Goal: Transaction & Acquisition: Purchase product/service

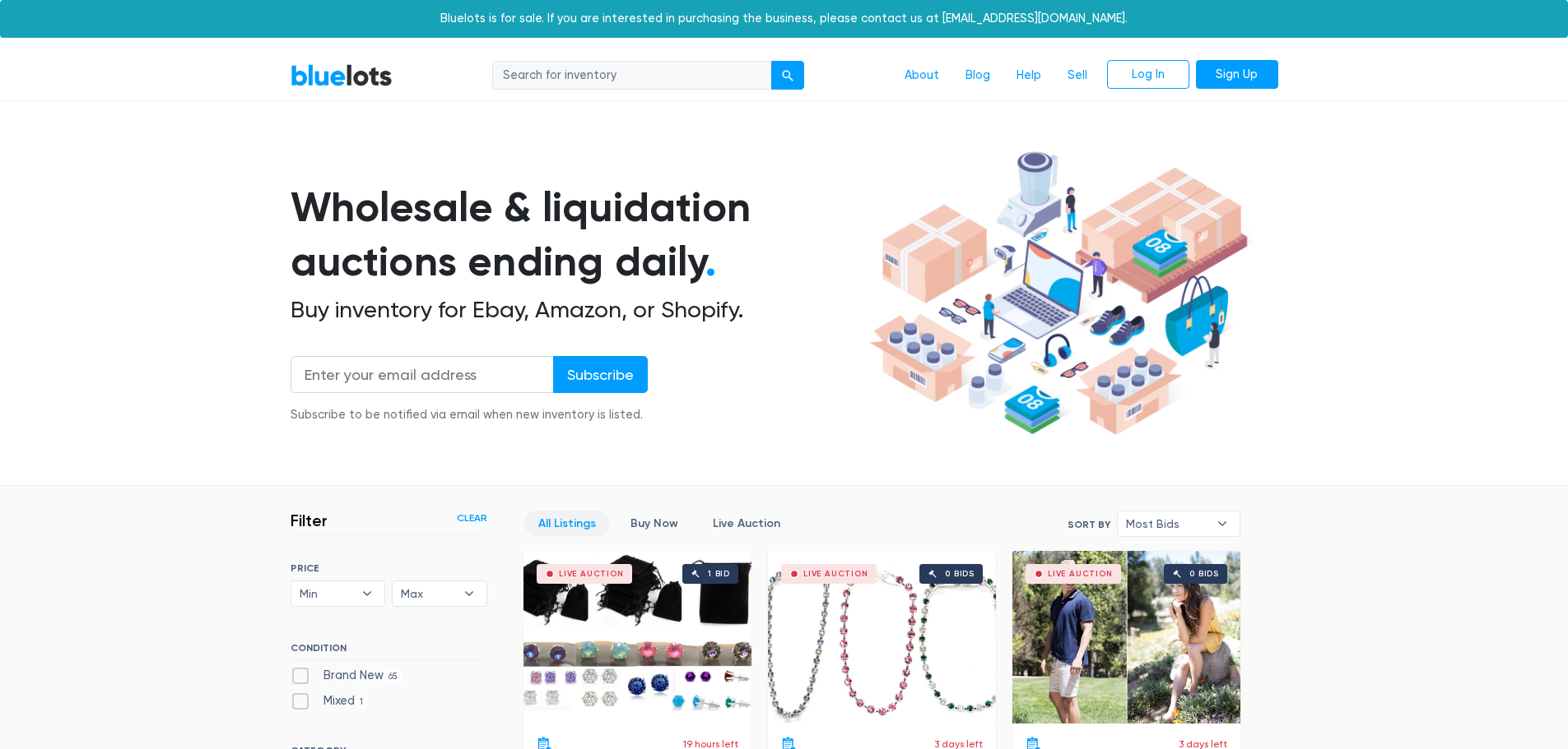
drag, startPoint x: 397, startPoint y: 301, endPoint x: 409, endPoint y: 67, distance: 234.3
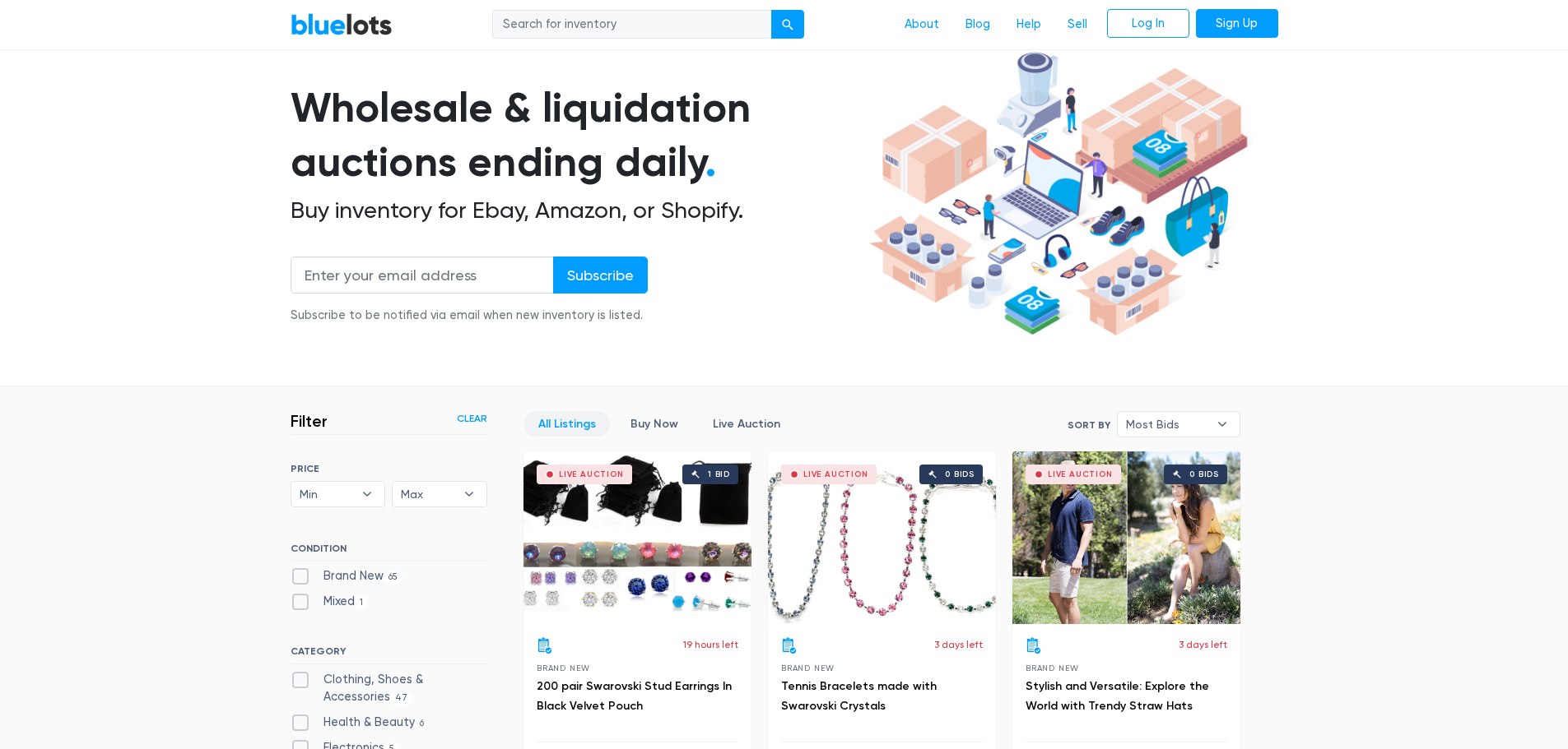
scroll to position [329, 0]
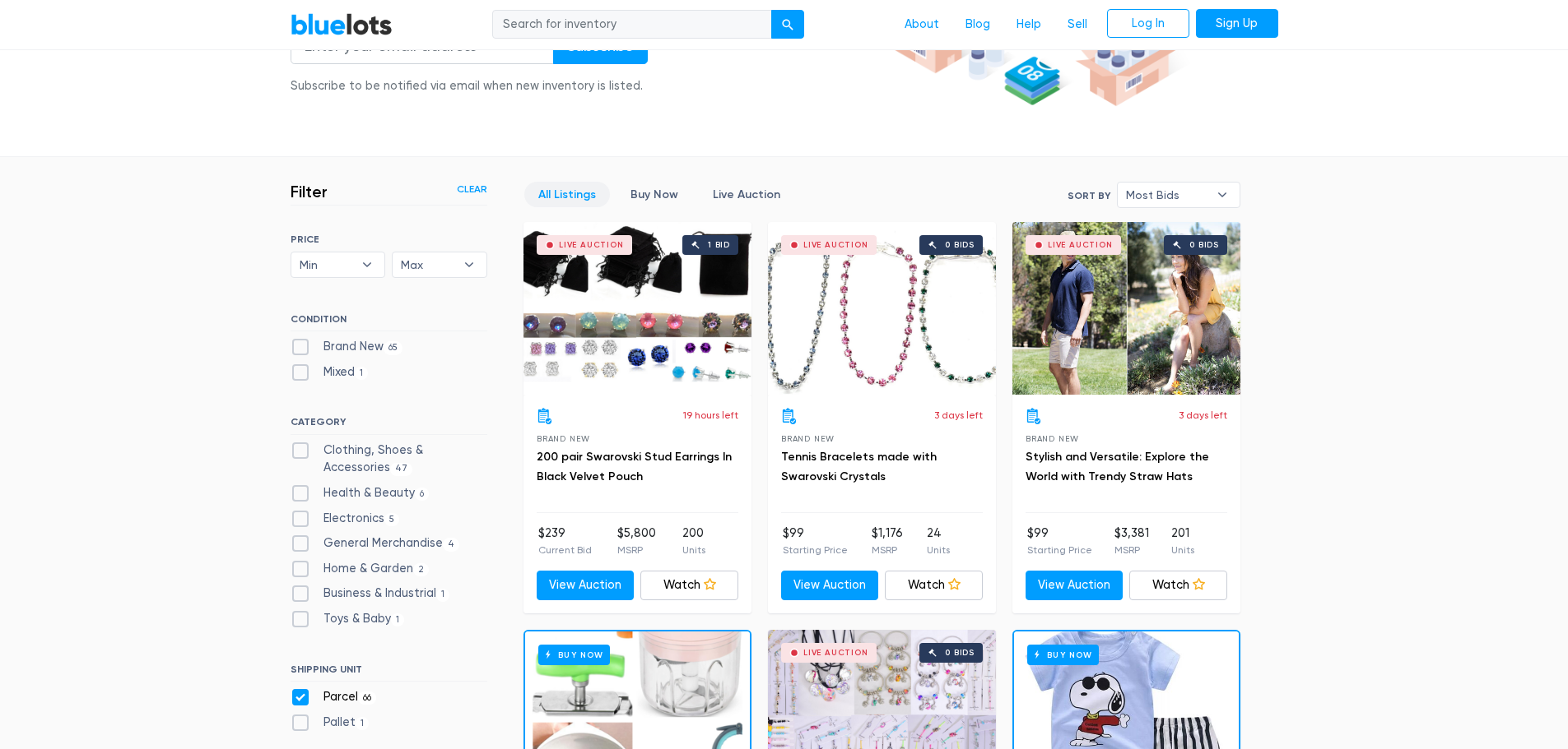
click at [302, 566] on label "Home & Garden 2" at bounding box center [360, 568] width 139 height 18
click at [302, 566] on Garden"] "Home & Garden 2" at bounding box center [296, 565] width 11 height 11
checkbox Garden"] "true"
click at [302, 521] on label "Electronics 5" at bounding box center [346, 518] width 110 height 18
click at [302, 521] on input "Electronics 5" at bounding box center [296, 515] width 11 height 11
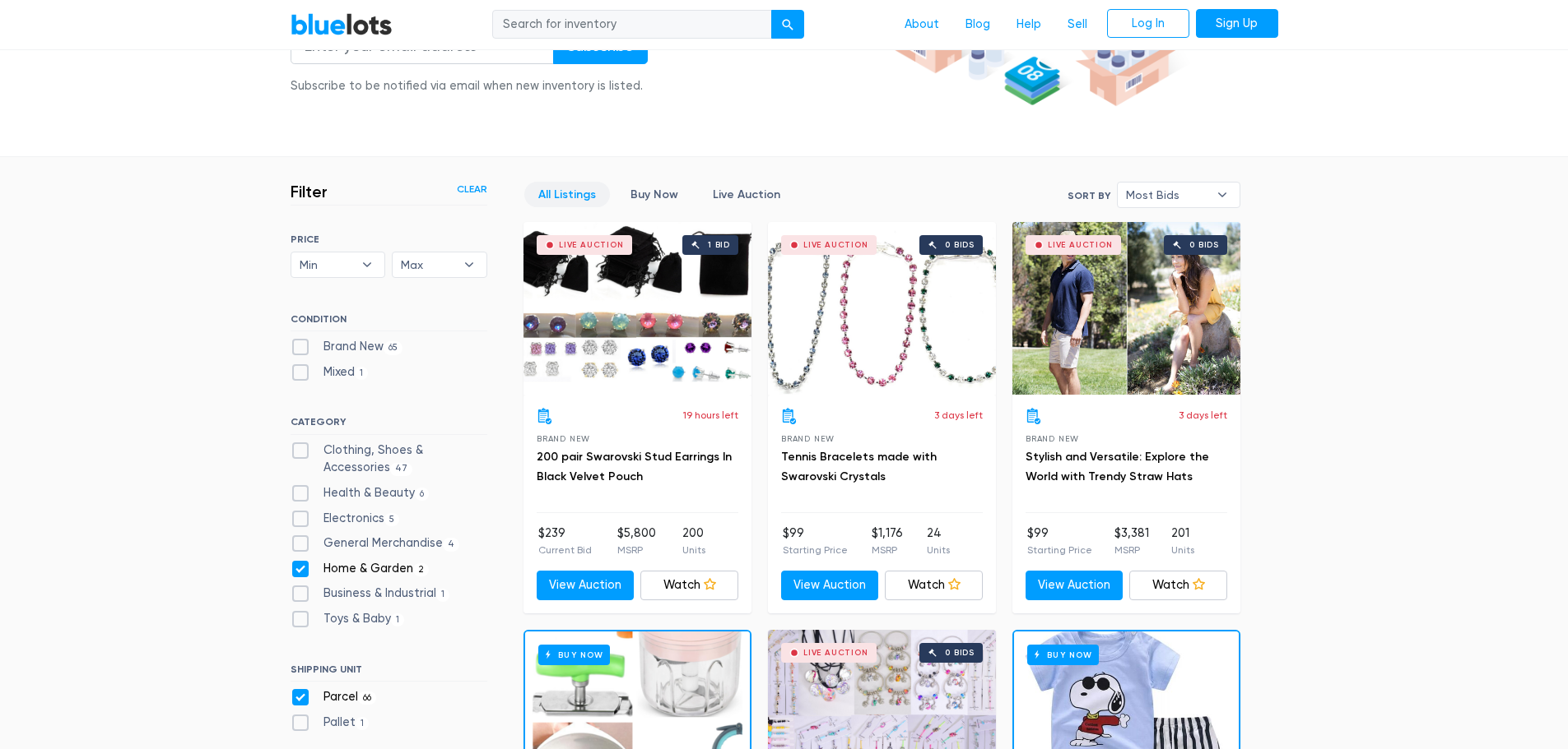
checkbox input "true"
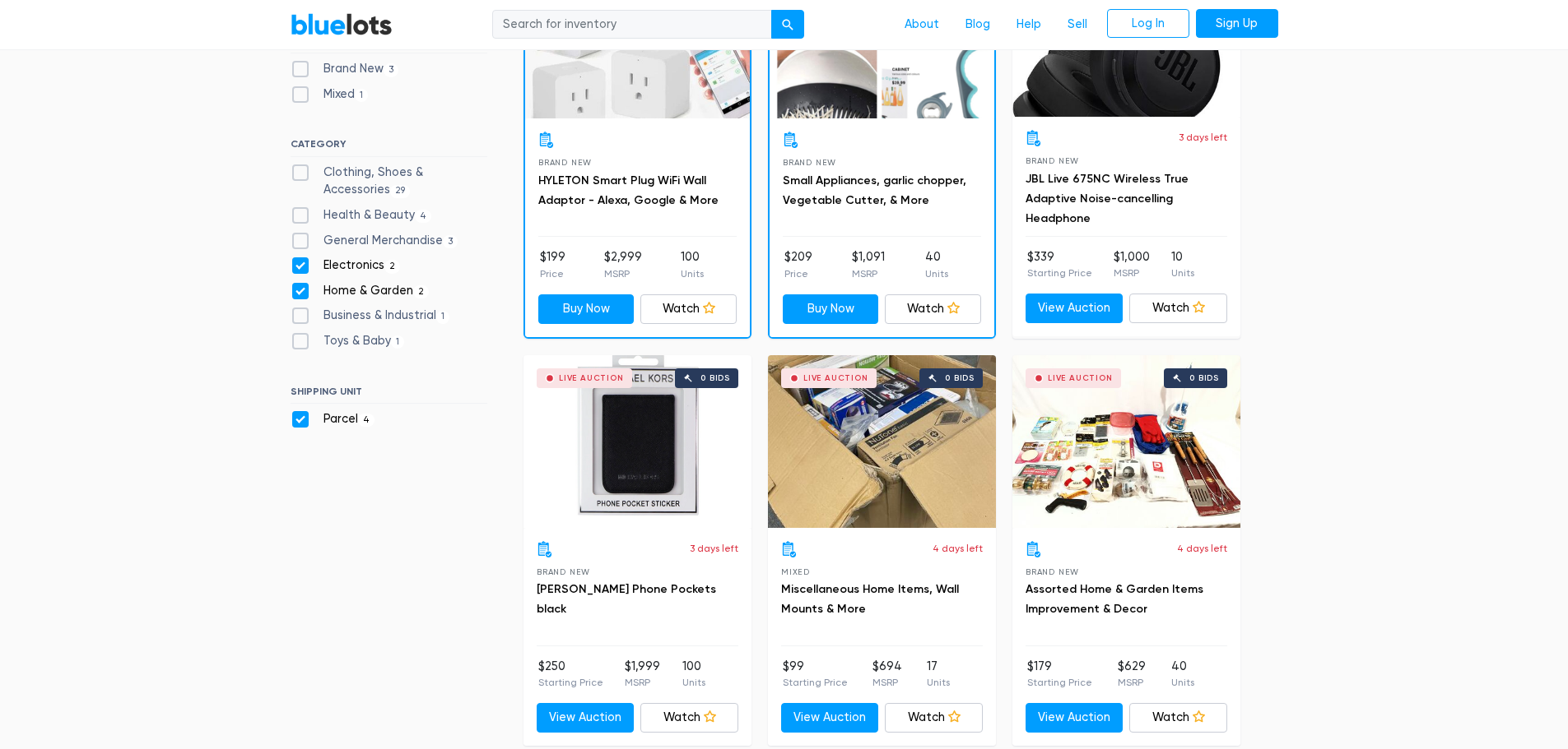
scroll to position [772, 0]
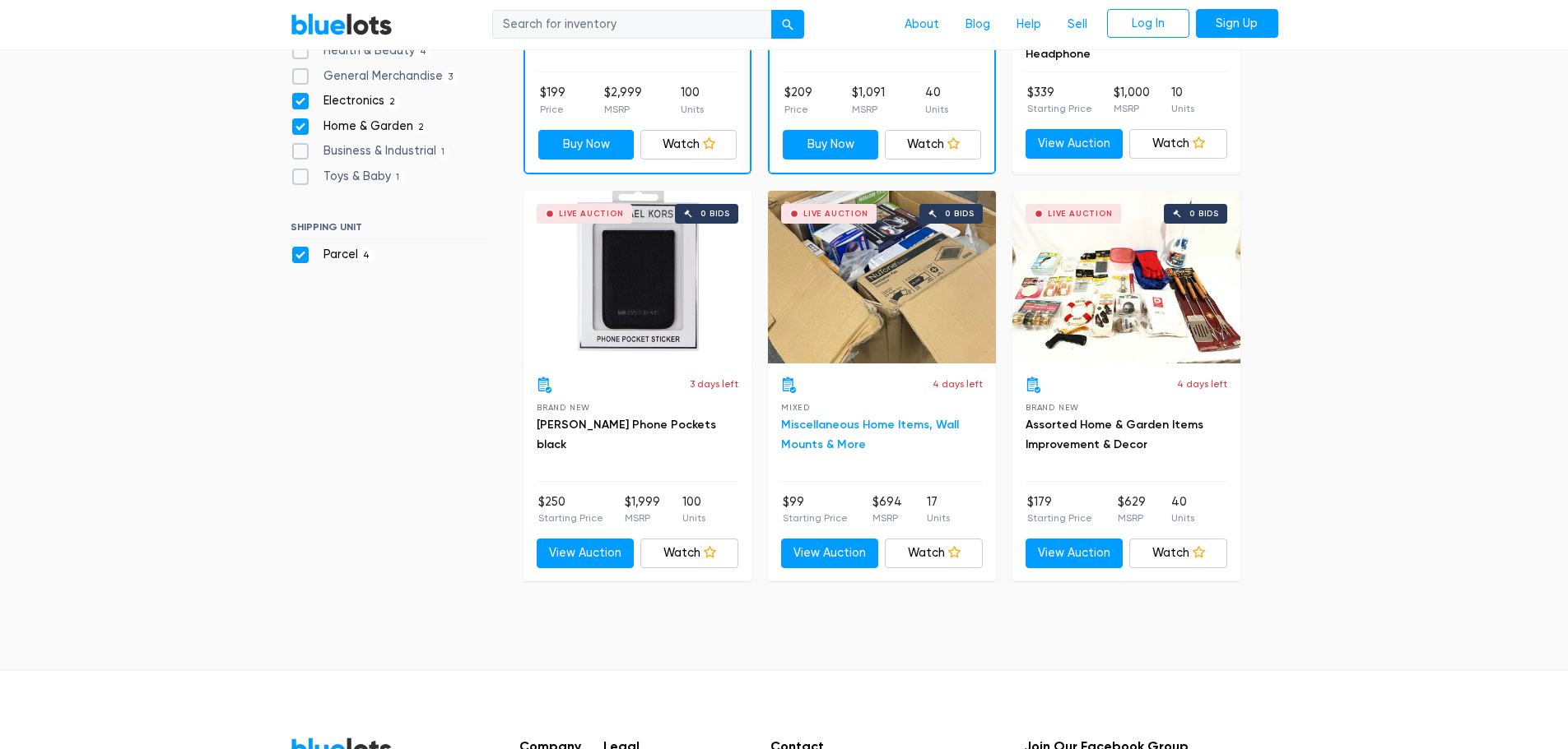
click at [829, 427] on link "Miscellaneous Home Items, Wall Mounts & More" at bounding box center [869, 435] width 177 height 34
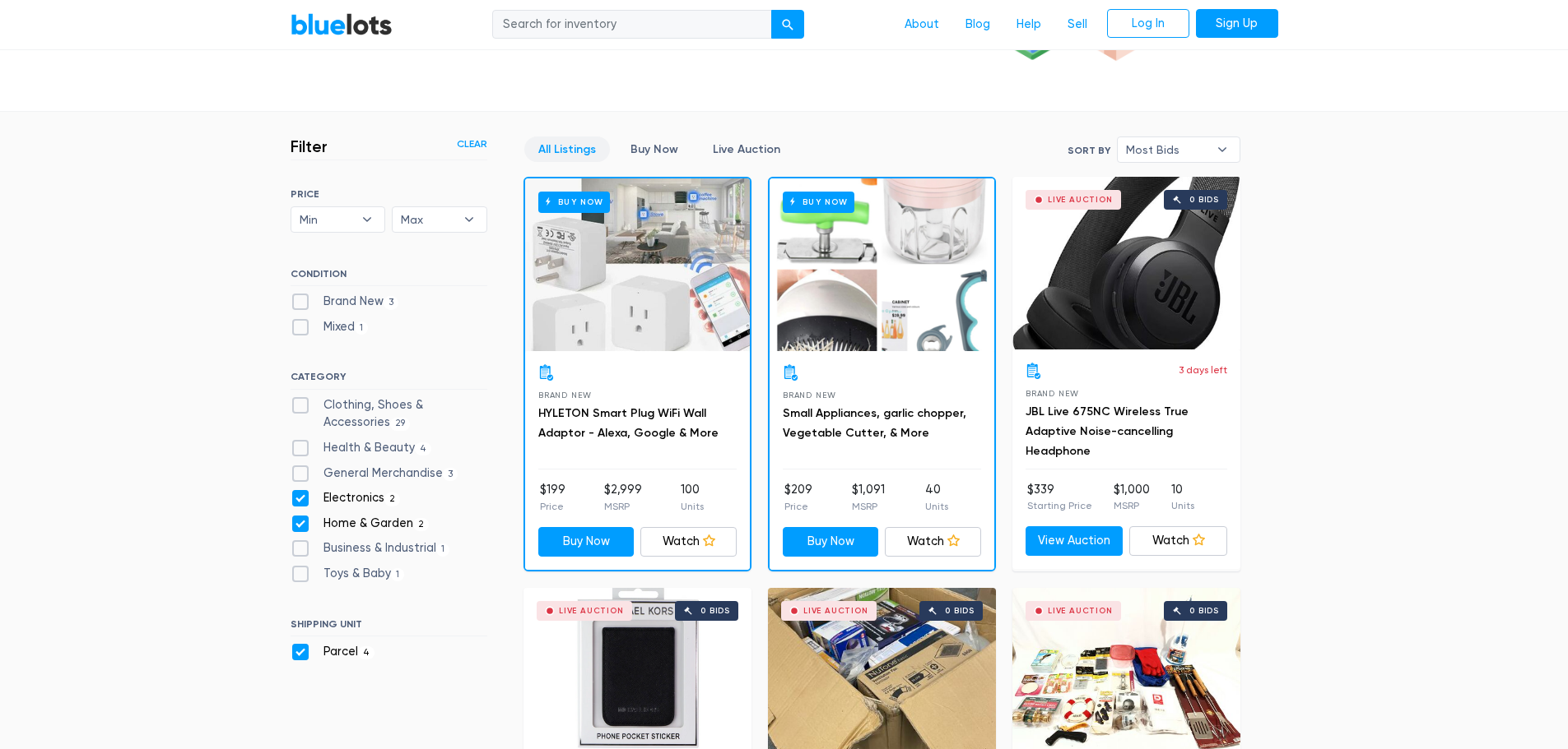
scroll to position [278, 0]
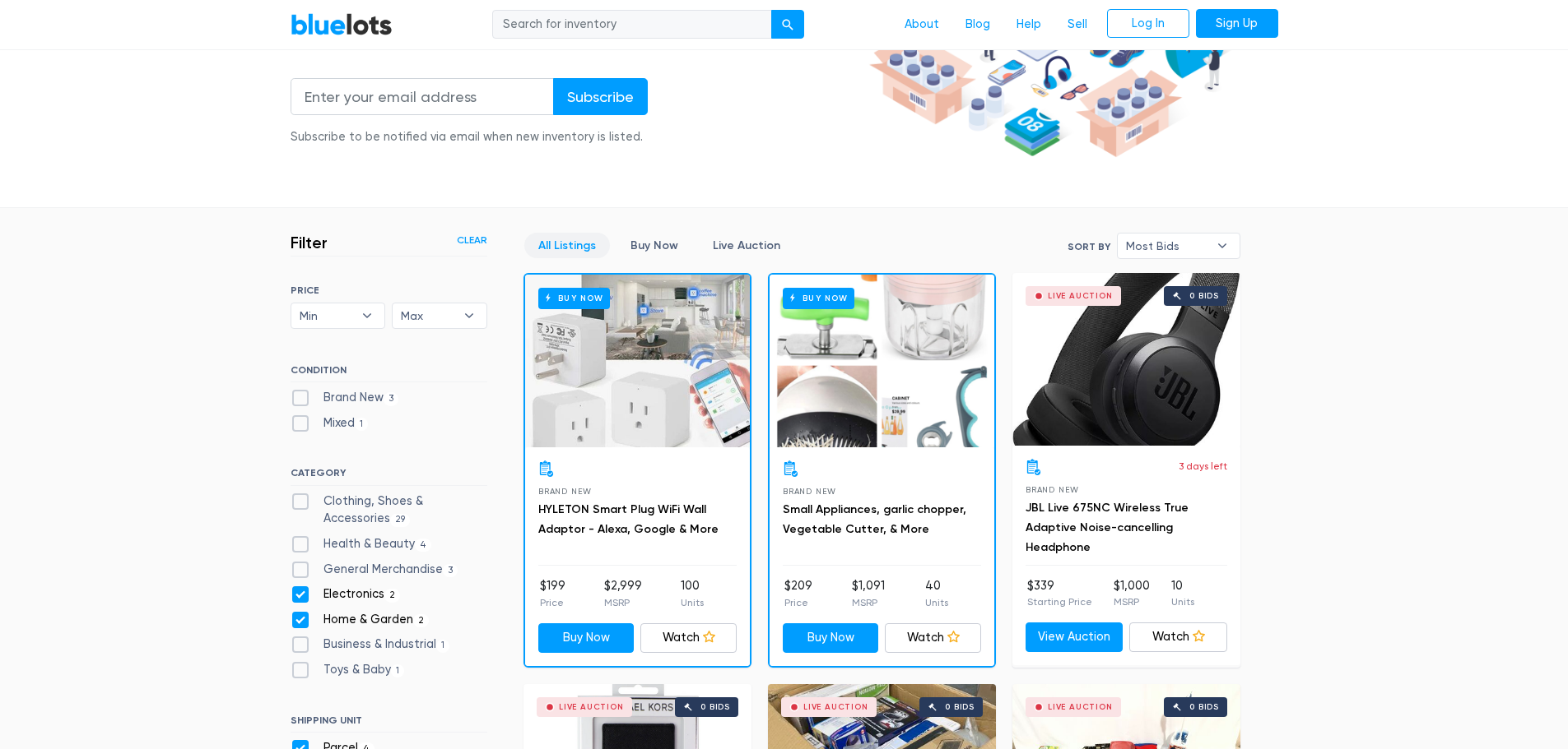
click at [1064, 369] on div "Live Auction 0 bids" at bounding box center [1126, 359] width 228 height 173
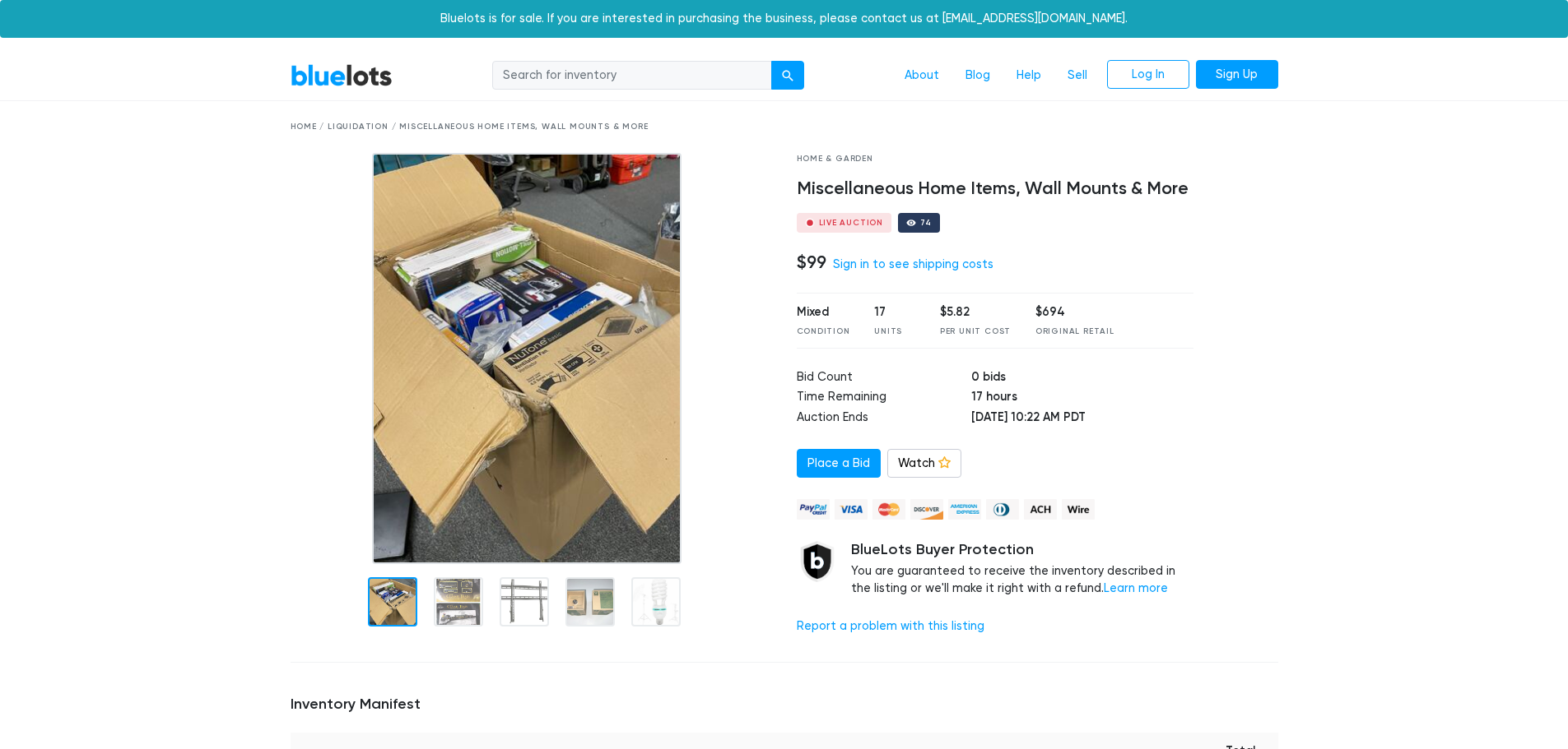
click at [536, 309] on img at bounding box center [526, 358] width 309 height 411
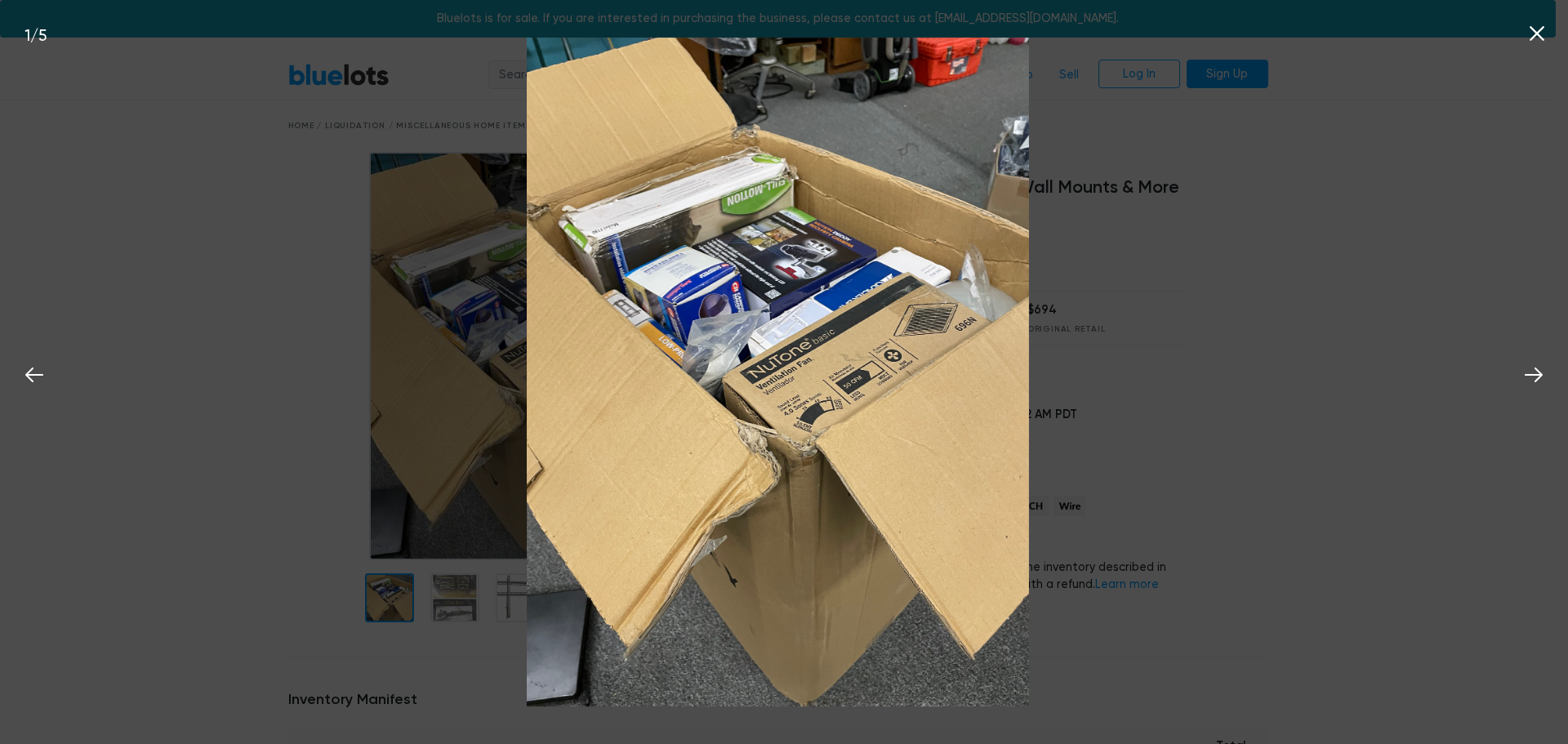
click at [1531, 27] on icon at bounding box center [1537, 34] width 15 height 15
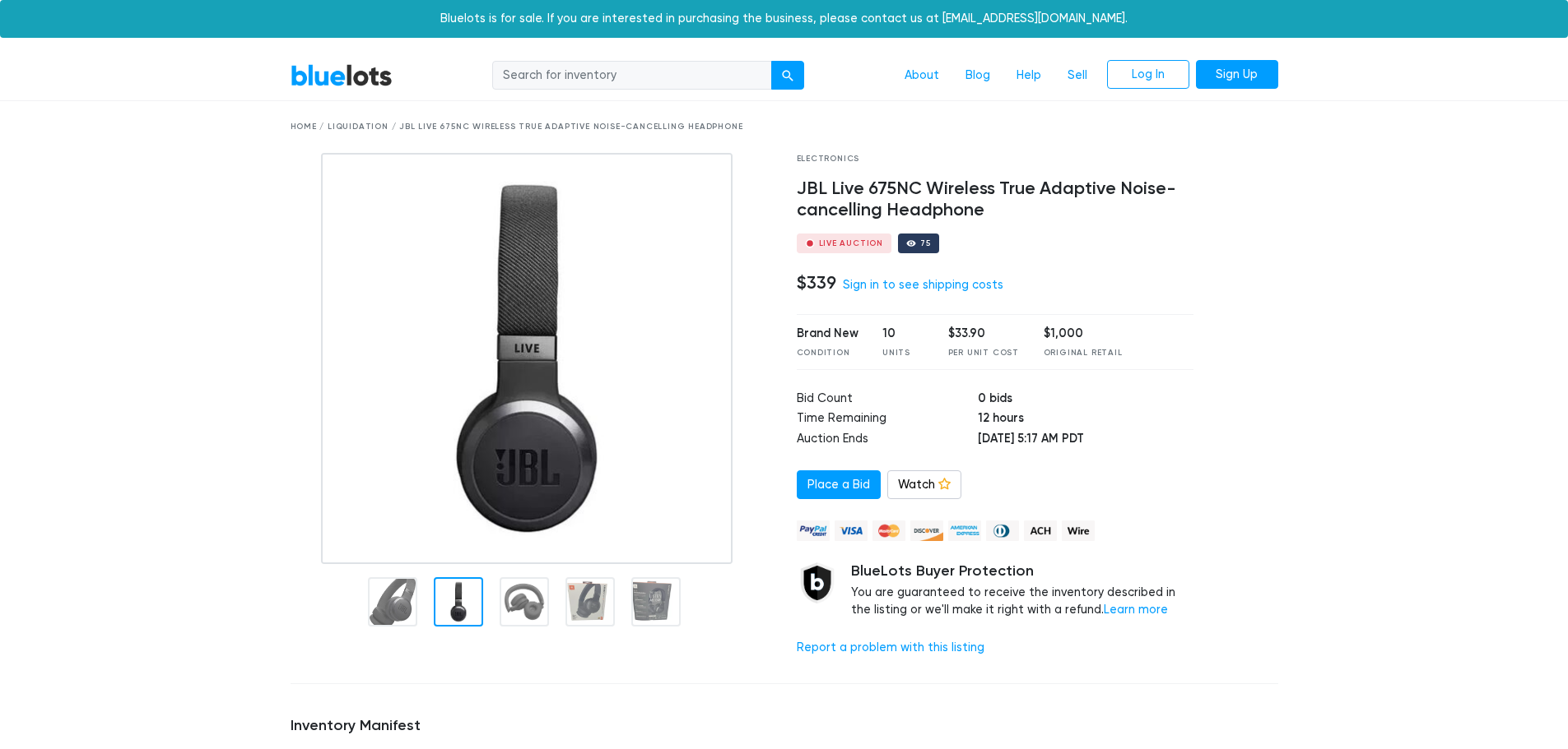
click at [466, 592] on div at bounding box center [458, 602] width 49 height 49
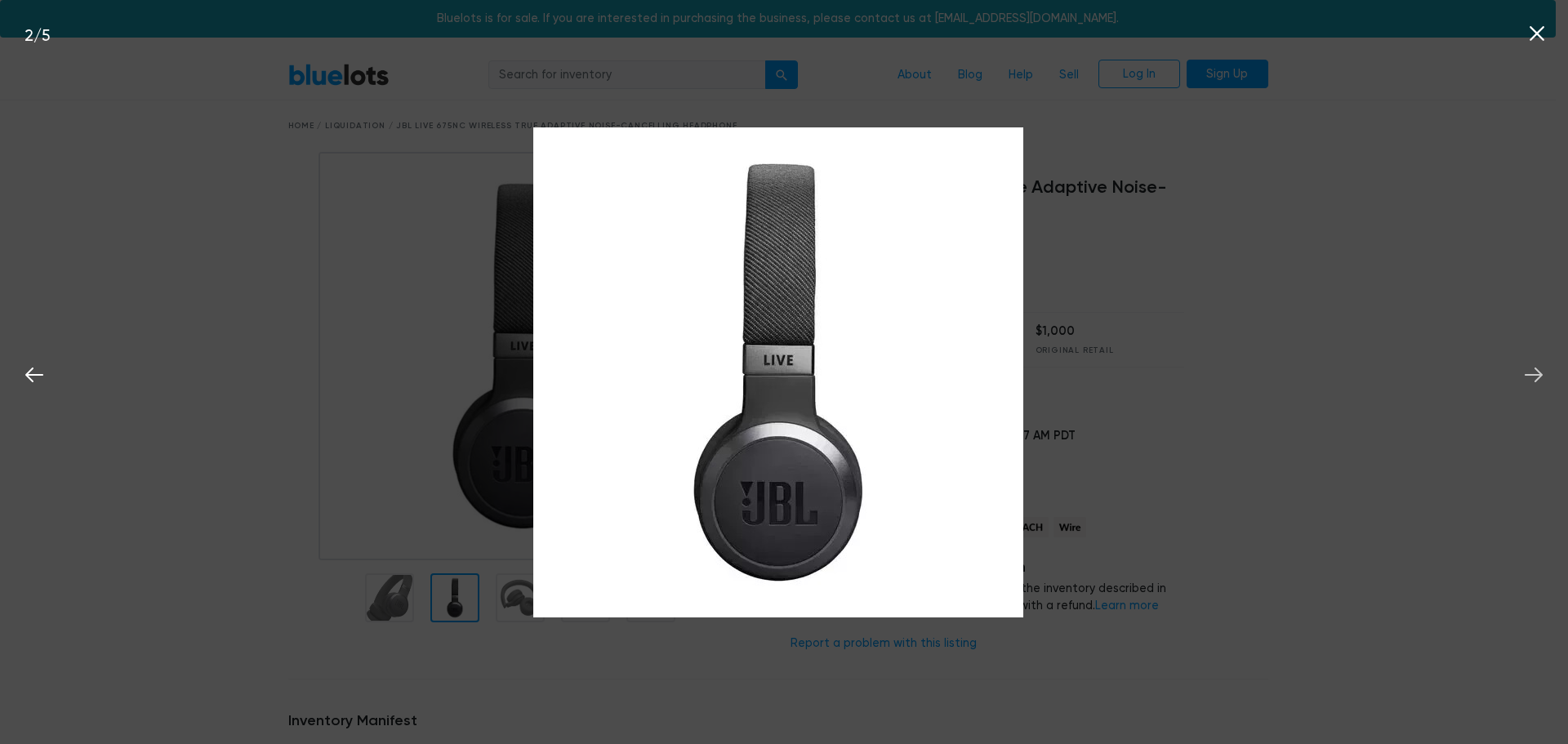
click at [1541, 373] on icon at bounding box center [1534, 375] width 18 height 15
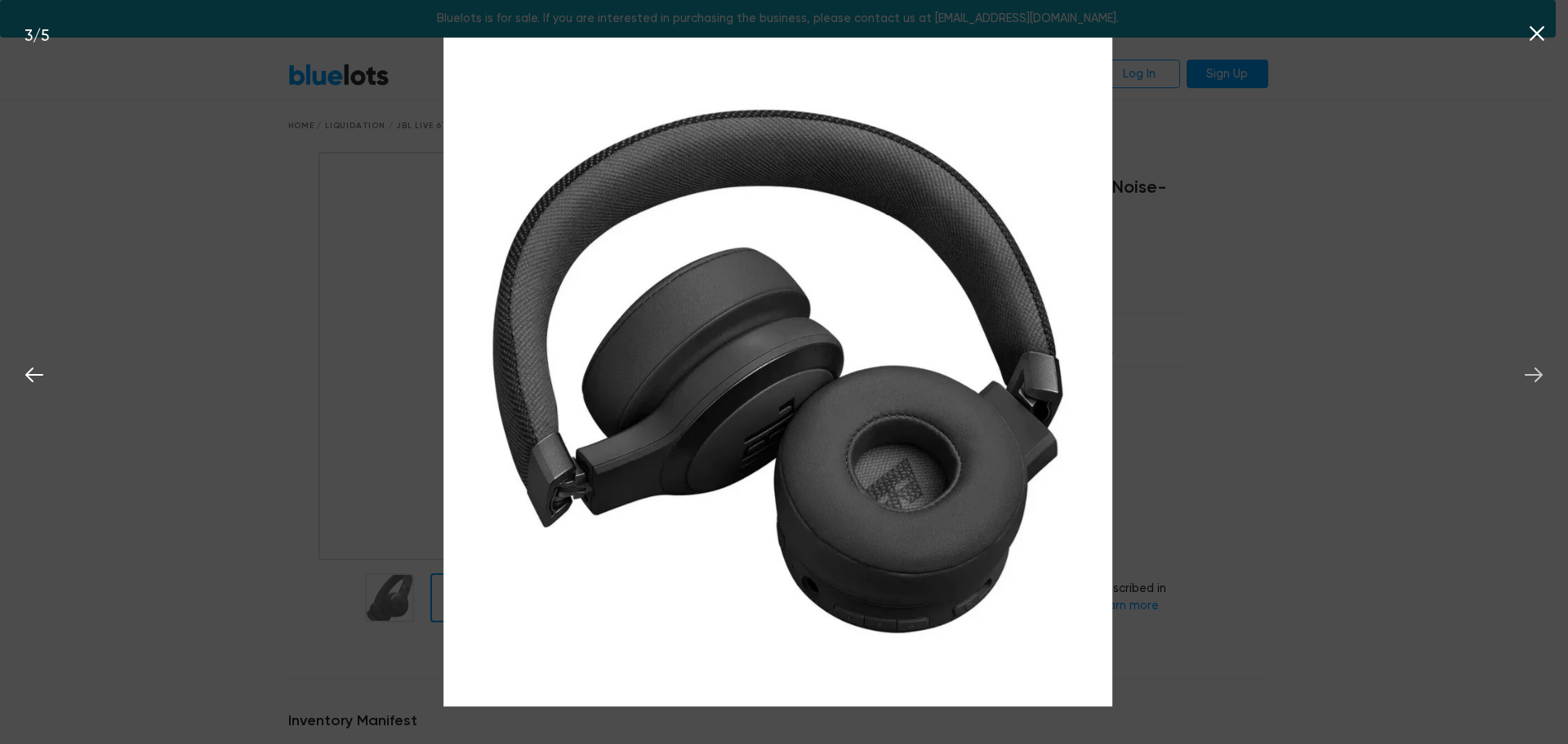
click at [1541, 372] on icon at bounding box center [1534, 374] width 24 height 24
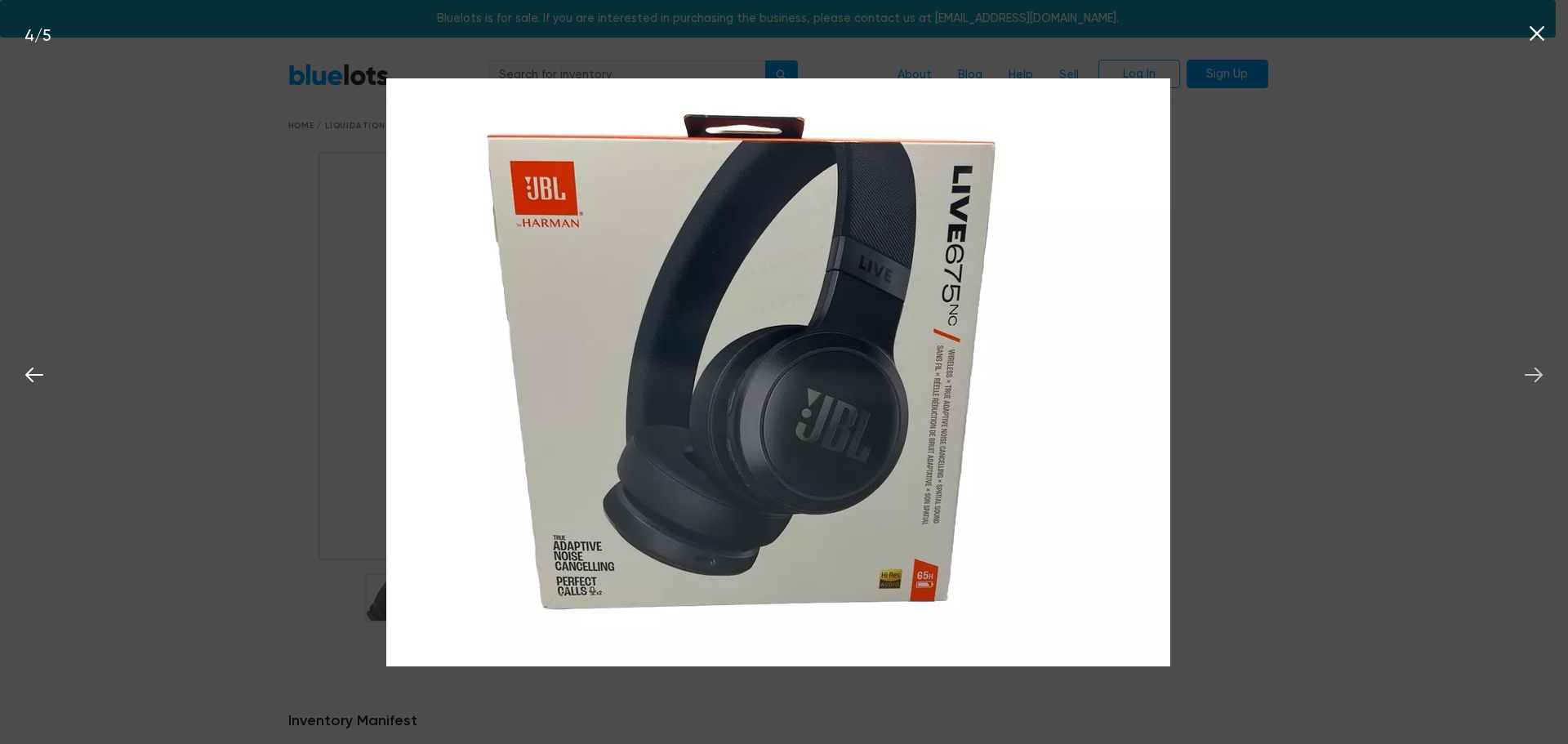
click at [1541, 372] on icon at bounding box center [1534, 374] width 24 height 24
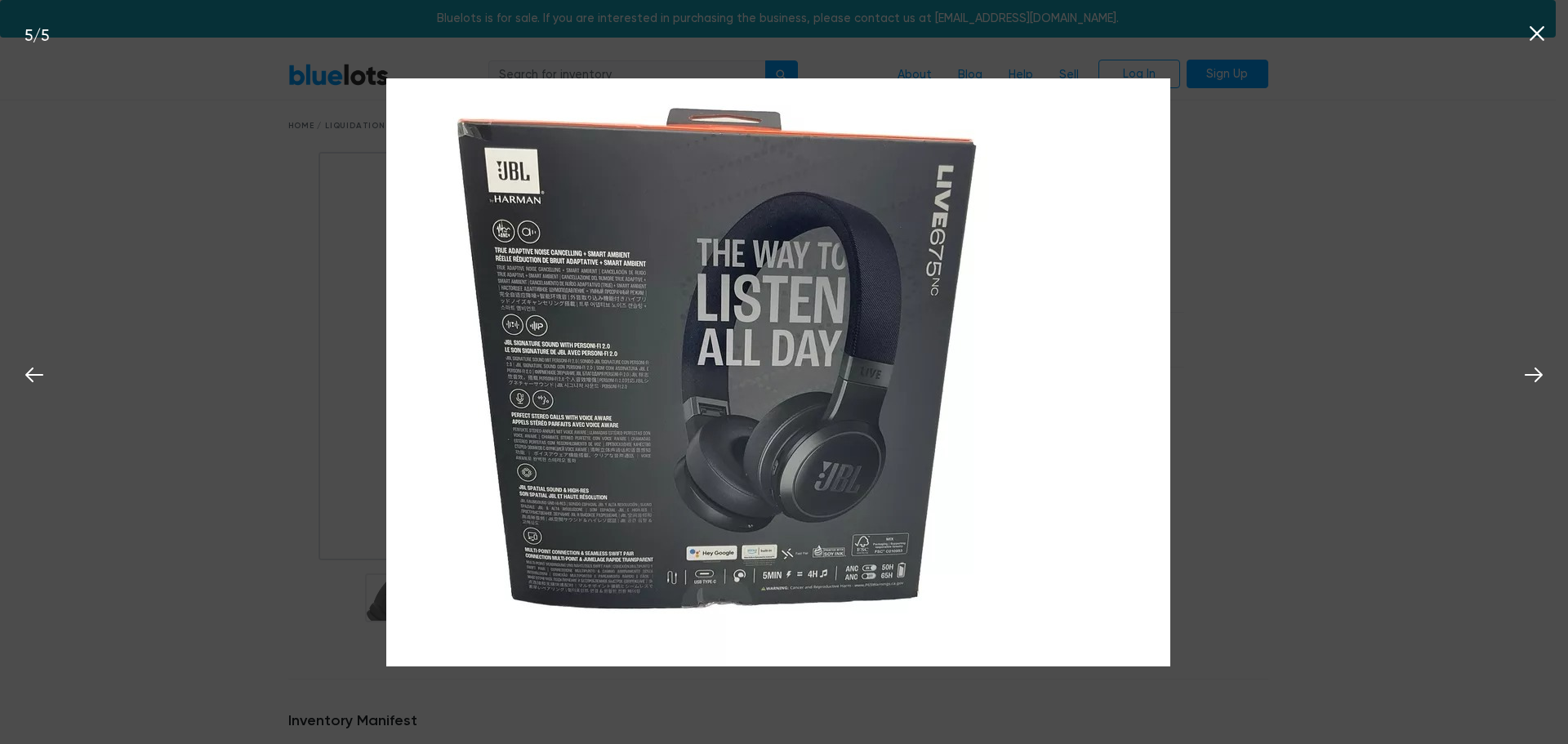
click at [1540, 31] on icon at bounding box center [1537, 34] width 15 height 15
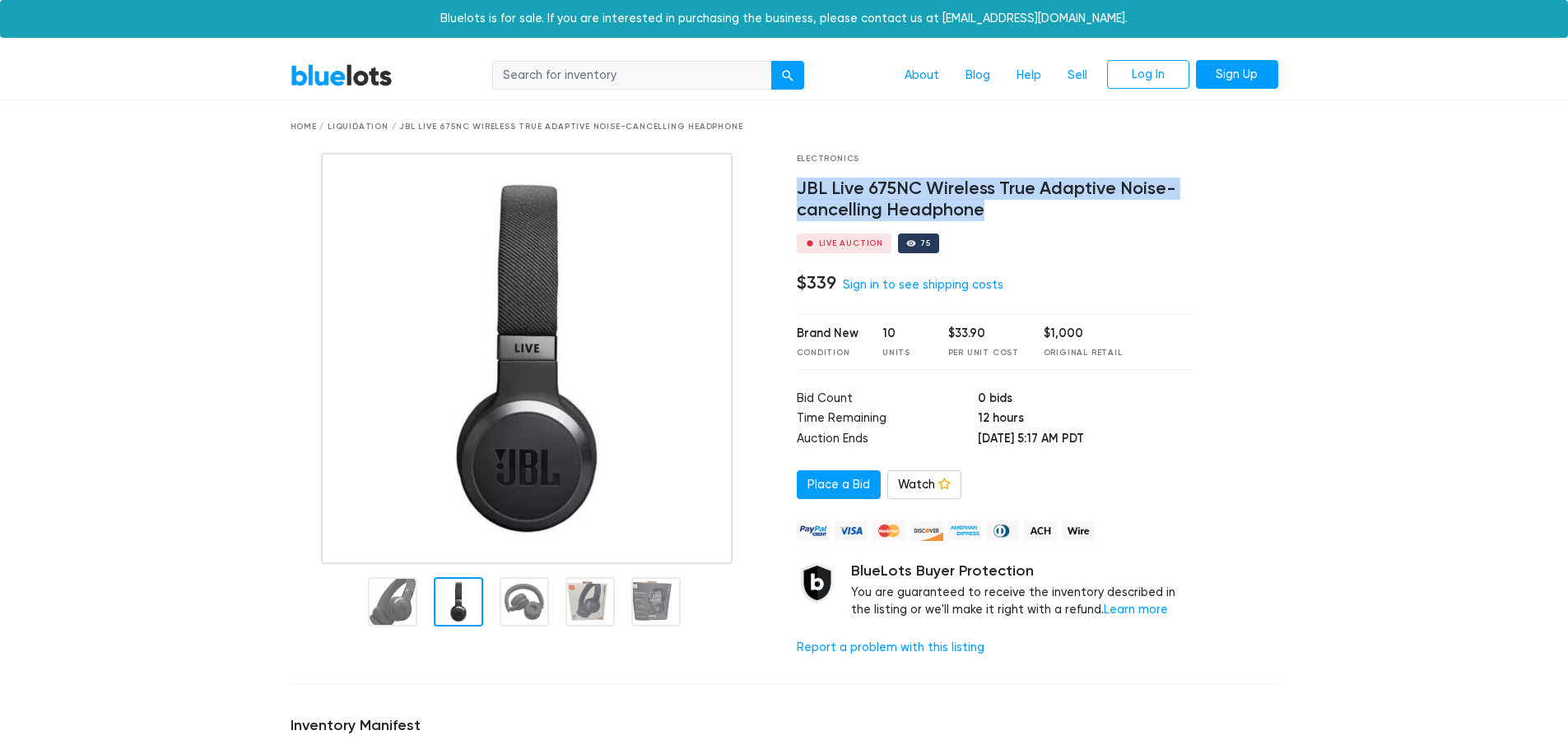
drag, startPoint x: 792, startPoint y: 190, endPoint x: 983, endPoint y: 214, distance: 192.5
click at [983, 214] on div "Electronics JBL Live 675NC Wireless True Adaptive Noise-cancelling Headphone Li…" at bounding box center [995, 411] width 422 height 518
copy h4 "JBL Live 675NC Wireless True Adaptive Noise-cancelling Headphone"
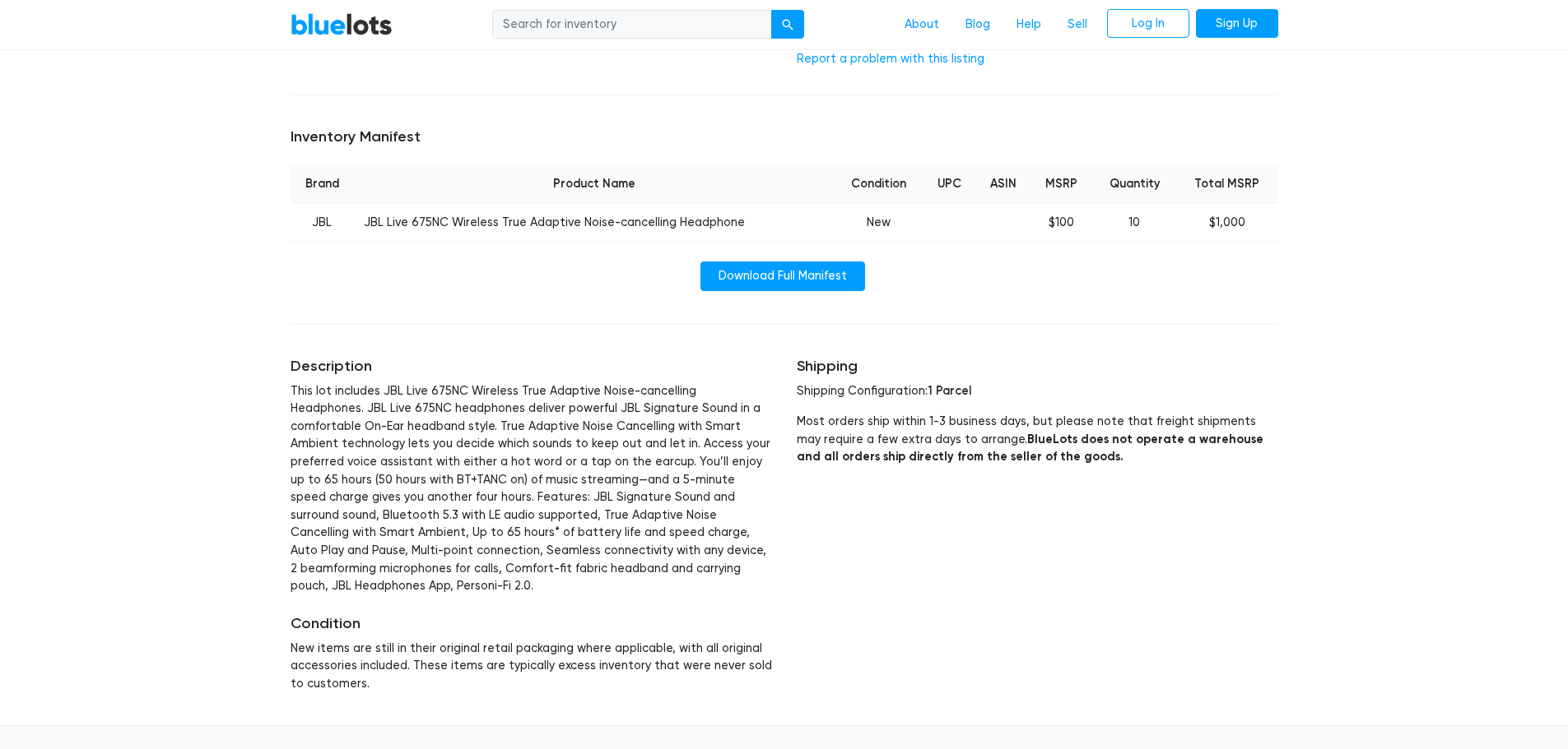
scroll to position [576, 0]
